Goal: Find specific page/section: Find specific page/section

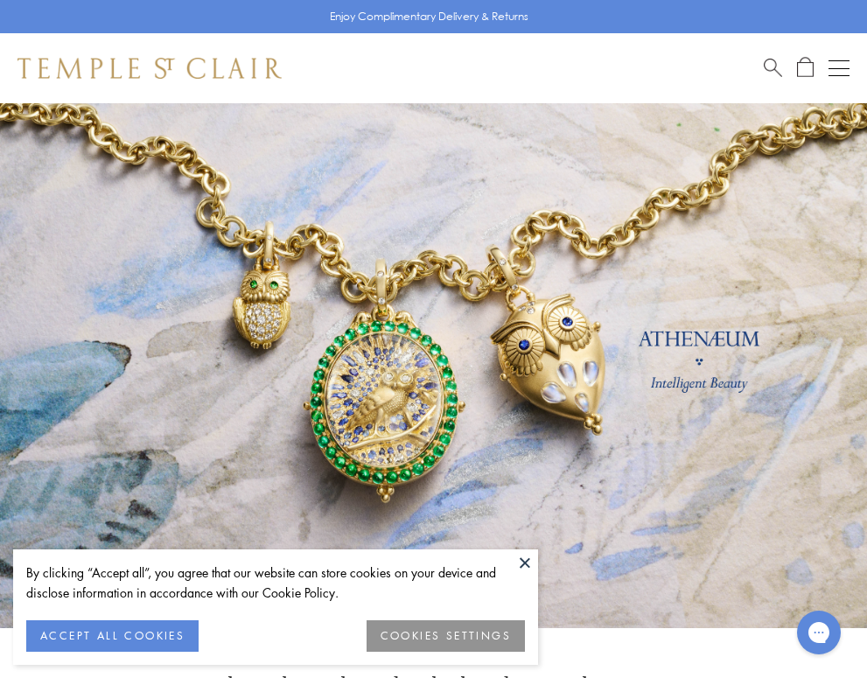
click at [154, 630] on button "ACCEPT ALL COOKIES" at bounding box center [112, 635] width 172 height 31
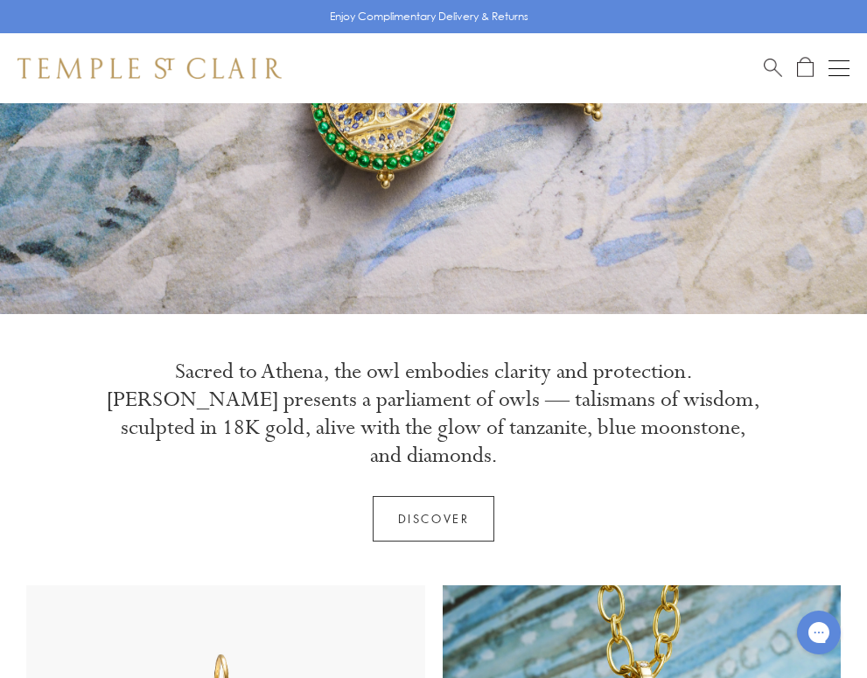
scroll to position [380, 0]
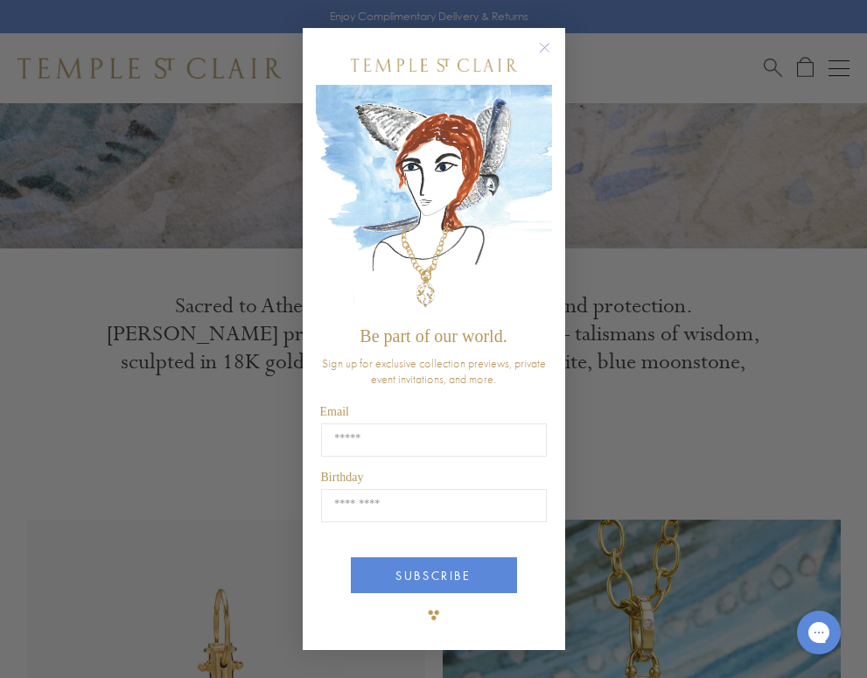
click at [545, 47] on circle "Close dialog" at bounding box center [544, 47] width 21 height 21
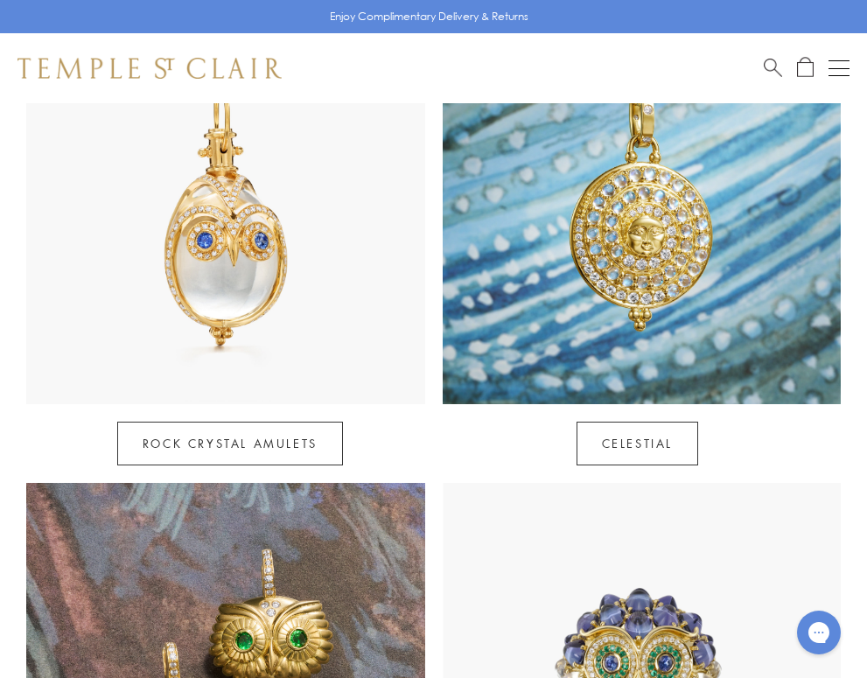
scroll to position [896, 0]
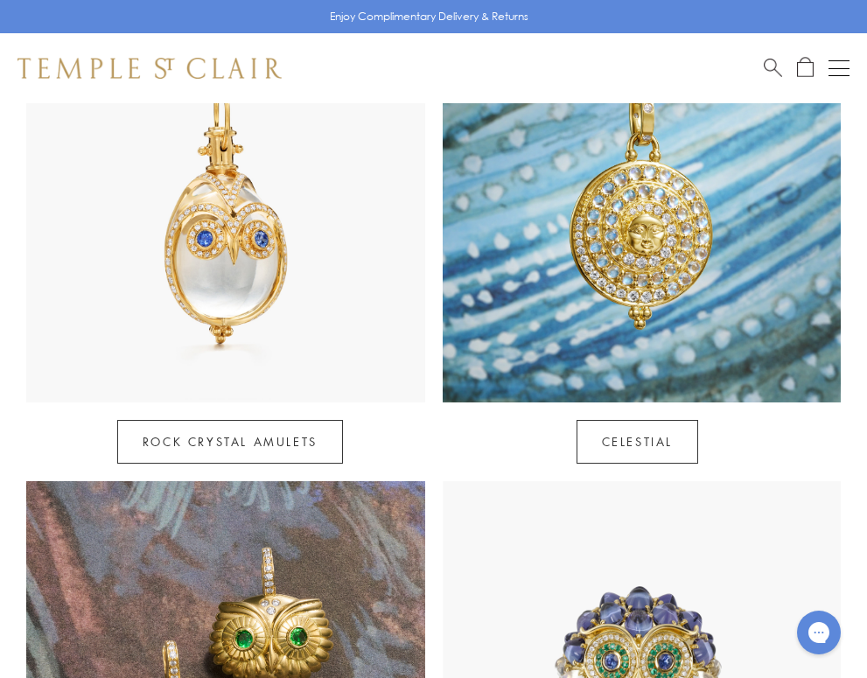
click at [667, 248] on img at bounding box center [642, 202] width 399 height 399
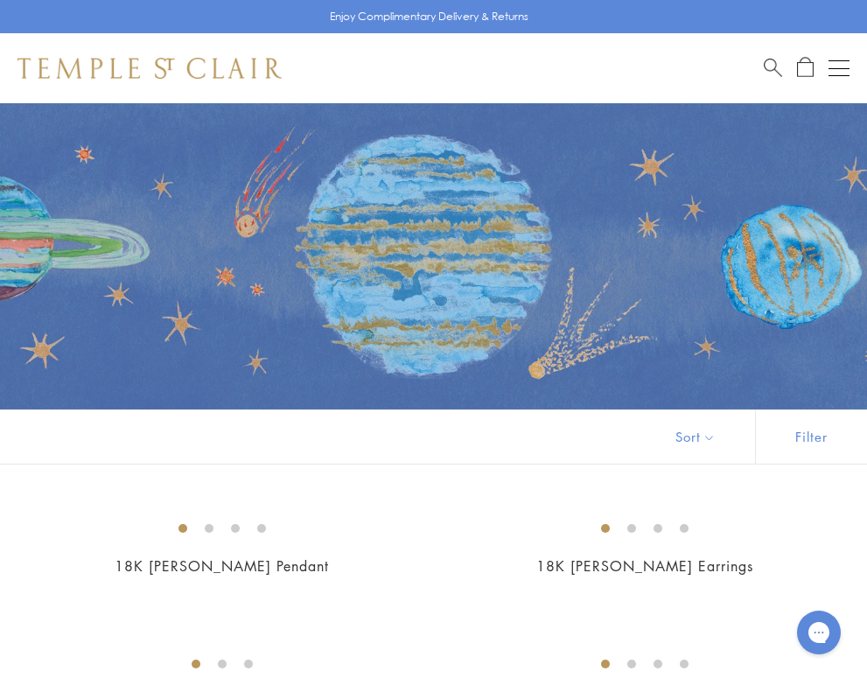
click at [840, 68] on div "Open navigation" at bounding box center [839, 68] width 21 height 1
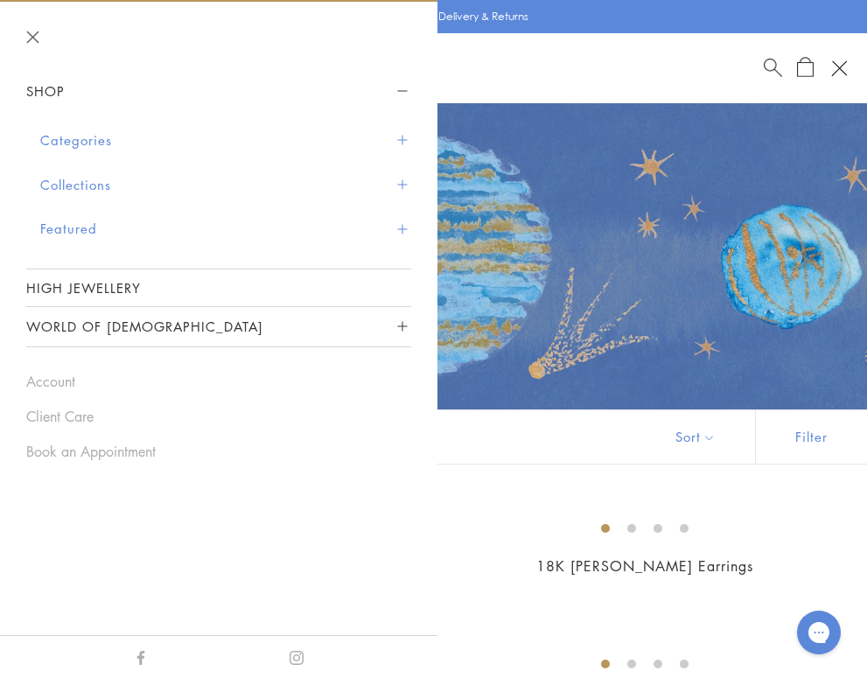
click at [766, 61] on span "Search" at bounding box center [773, 66] width 18 height 18
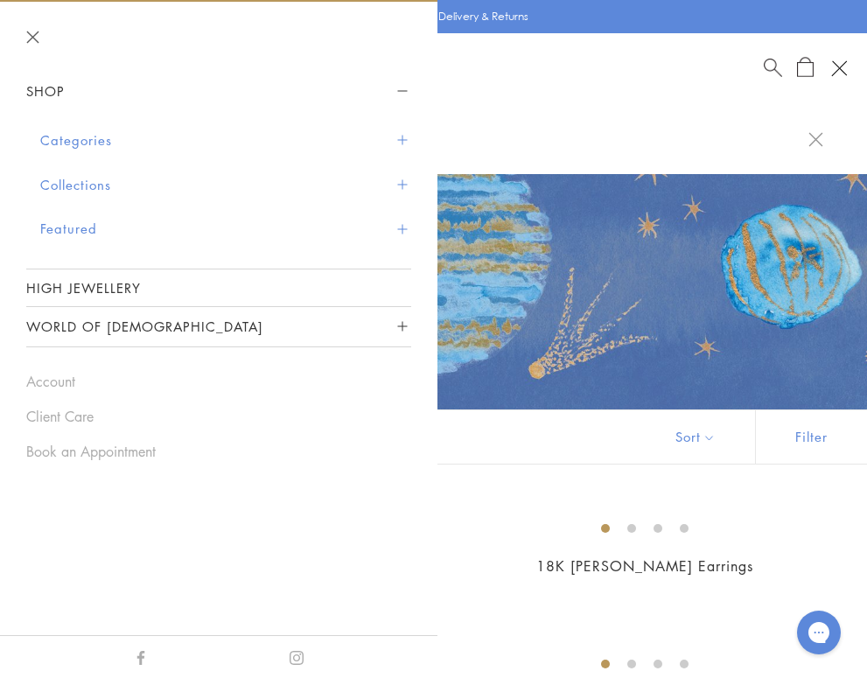
click at [686, 136] on input "search" at bounding box center [444, 139] width 729 height 20
click at [761, 67] on div "Shop Shop Categories Amulets Pendants & Charms Lockets Chains & Leather Cords E…" at bounding box center [433, 68] width 867 height 70
click at [821, 132] on button at bounding box center [815, 138] width 15 height 17
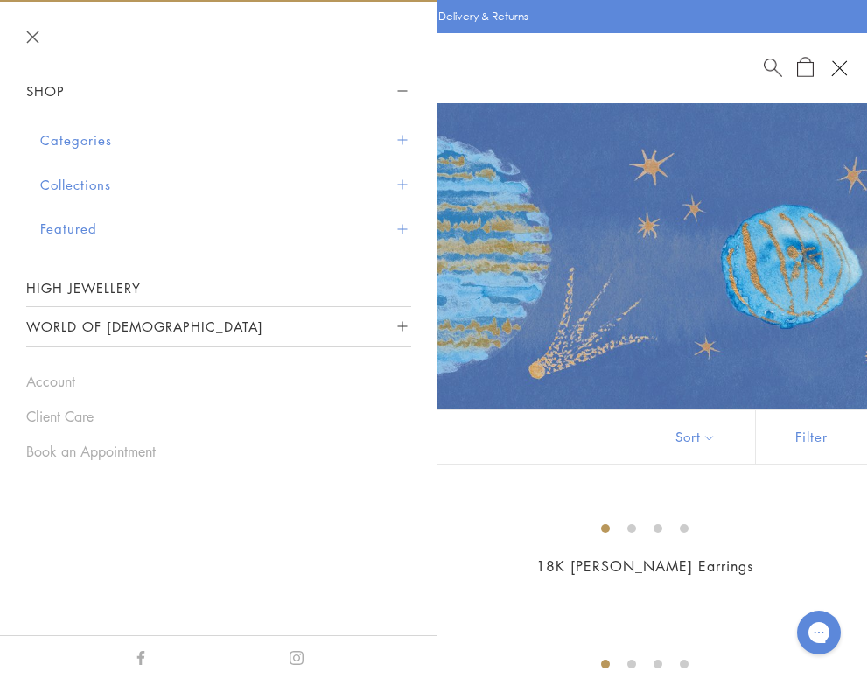
click at [768, 61] on span "Search" at bounding box center [773, 66] width 18 height 18
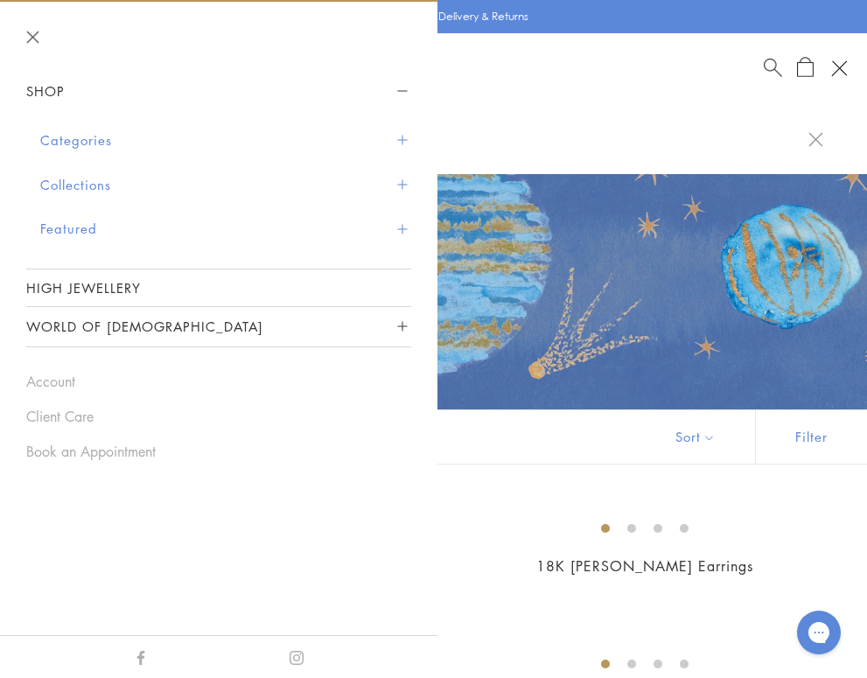
click at [768, 62] on span "Search" at bounding box center [773, 66] width 18 height 18
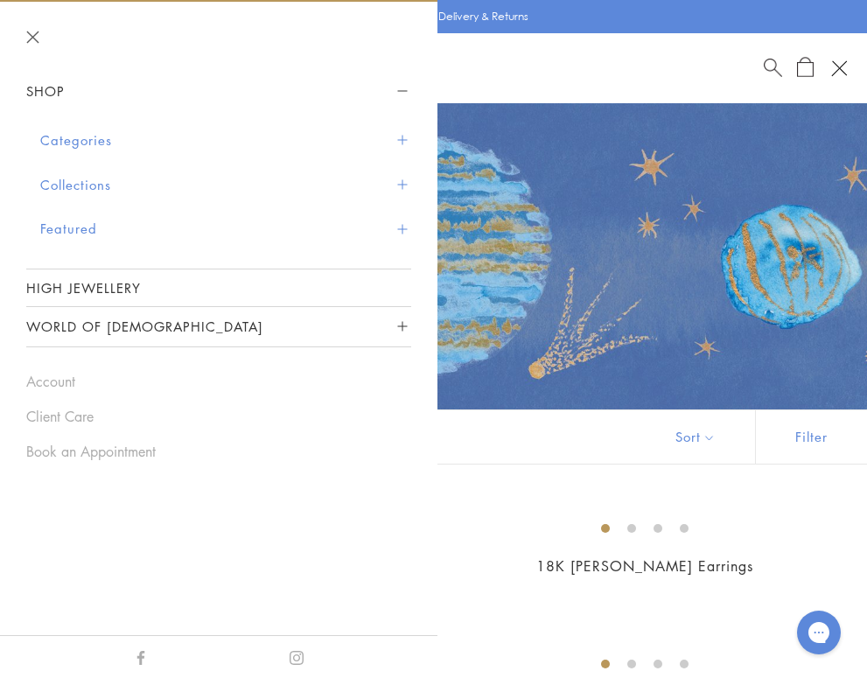
click at [768, 62] on span "Search" at bounding box center [773, 66] width 18 height 18
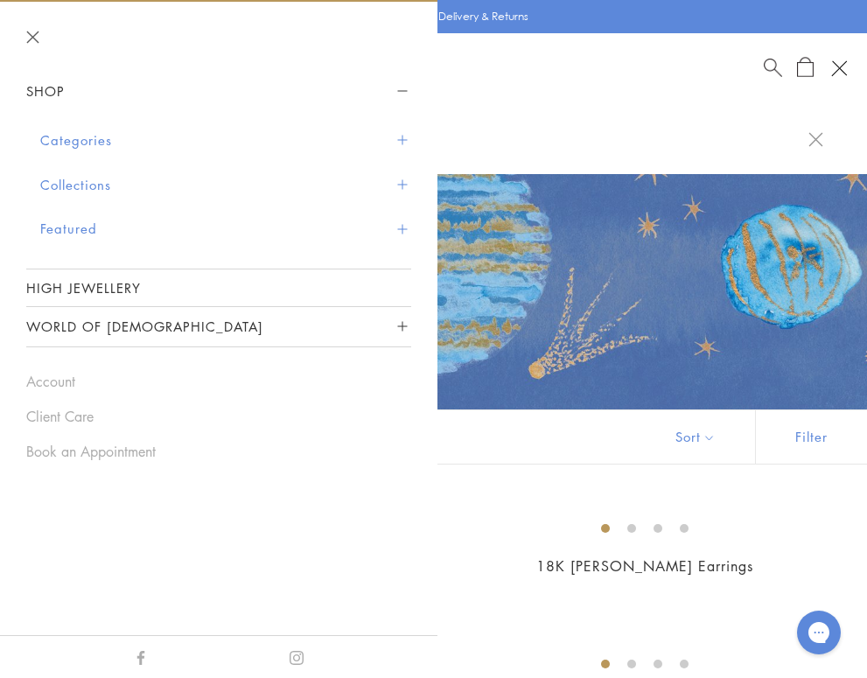
click at [584, 156] on div at bounding box center [433, 138] width 867 height 71
click at [32, 34] on button "Close navigation" at bounding box center [32, 37] width 13 height 13
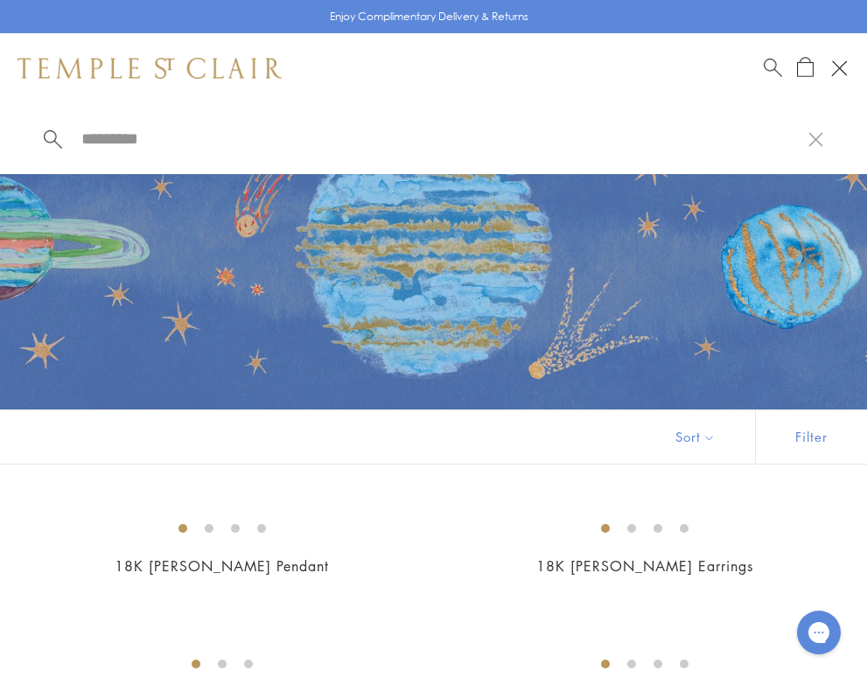
click at [101, 143] on input "search" at bounding box center [444, 139] width 729 height 20
type input "**********"
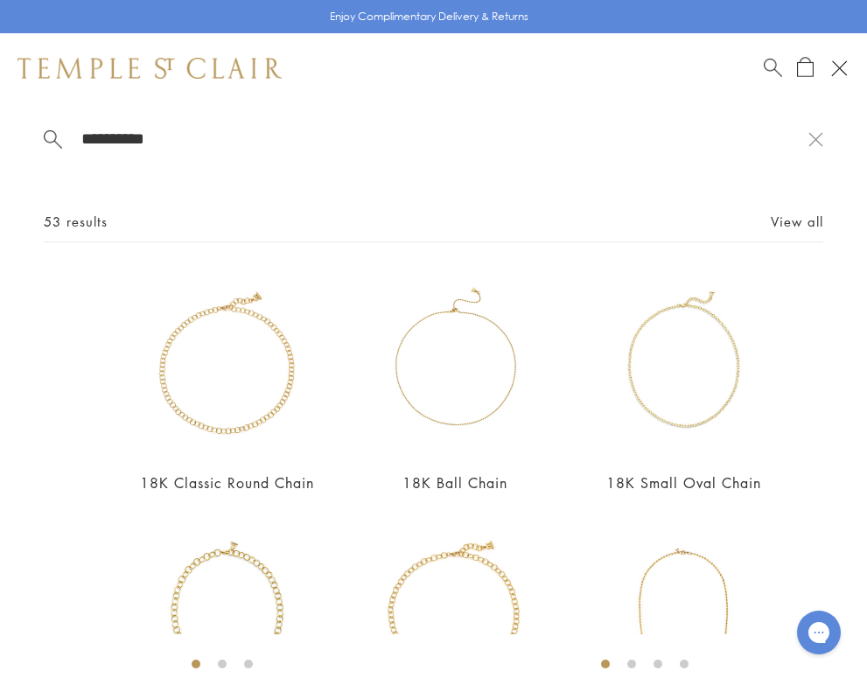
click at [80, 137] on input "**********" at bounding box center [444, 139] width 729 height 20
